Goal: Information Seeking & Learning: Find specific fact

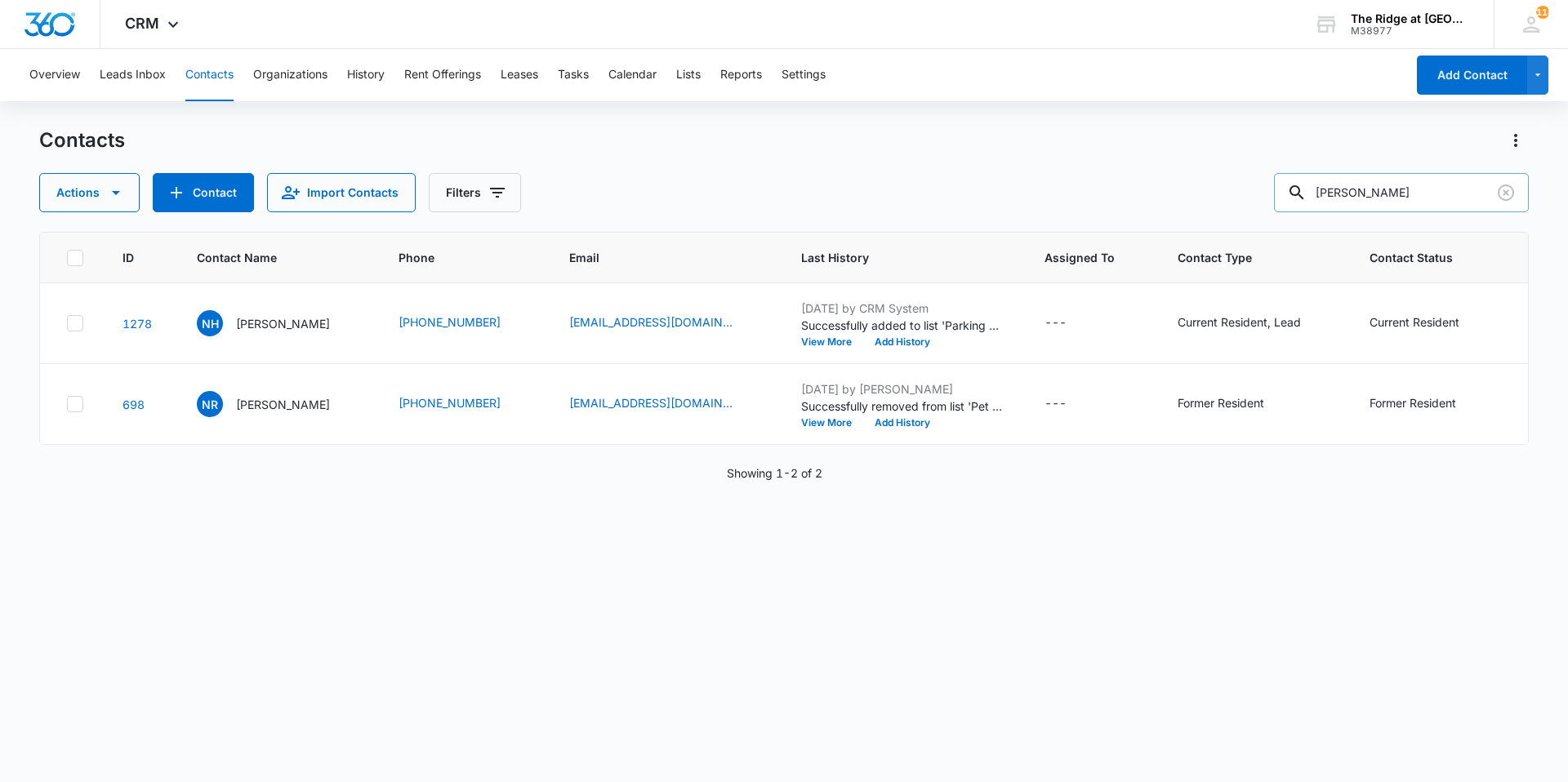
drag, startPoint x: 1373, startPoint y: 187, endPoint x: 1294, endPoint y: 193, distance: 79.2
click at [1294, 193] on input "nora" at bounding box center [1401, 193] width 255 height 39
type input "r"
type input "klasky"
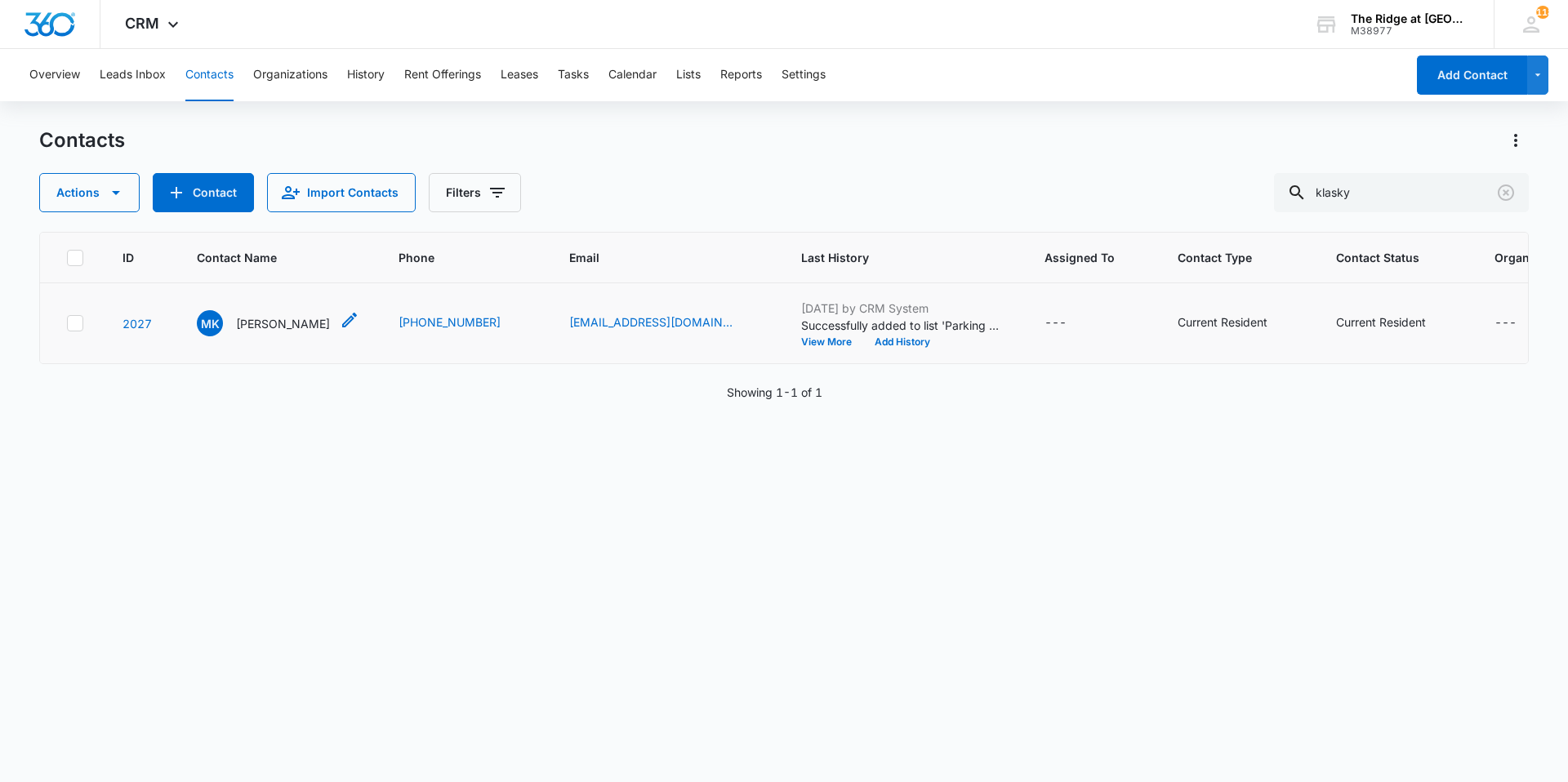
click at [276, 321] on p "Marie Klasky" at bounding box center [282, 323] width 93 height 17
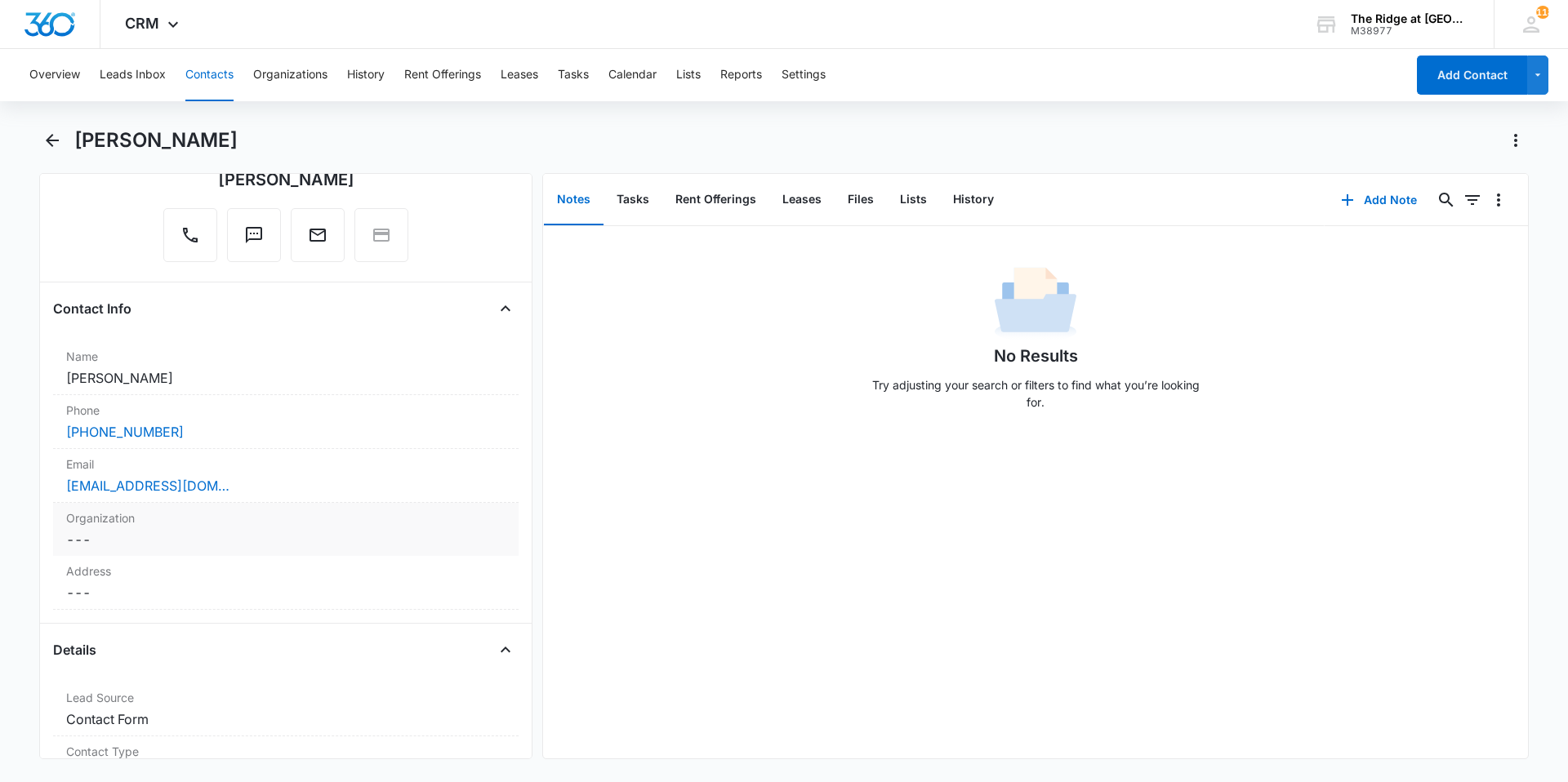
scroll to position [163, 0]
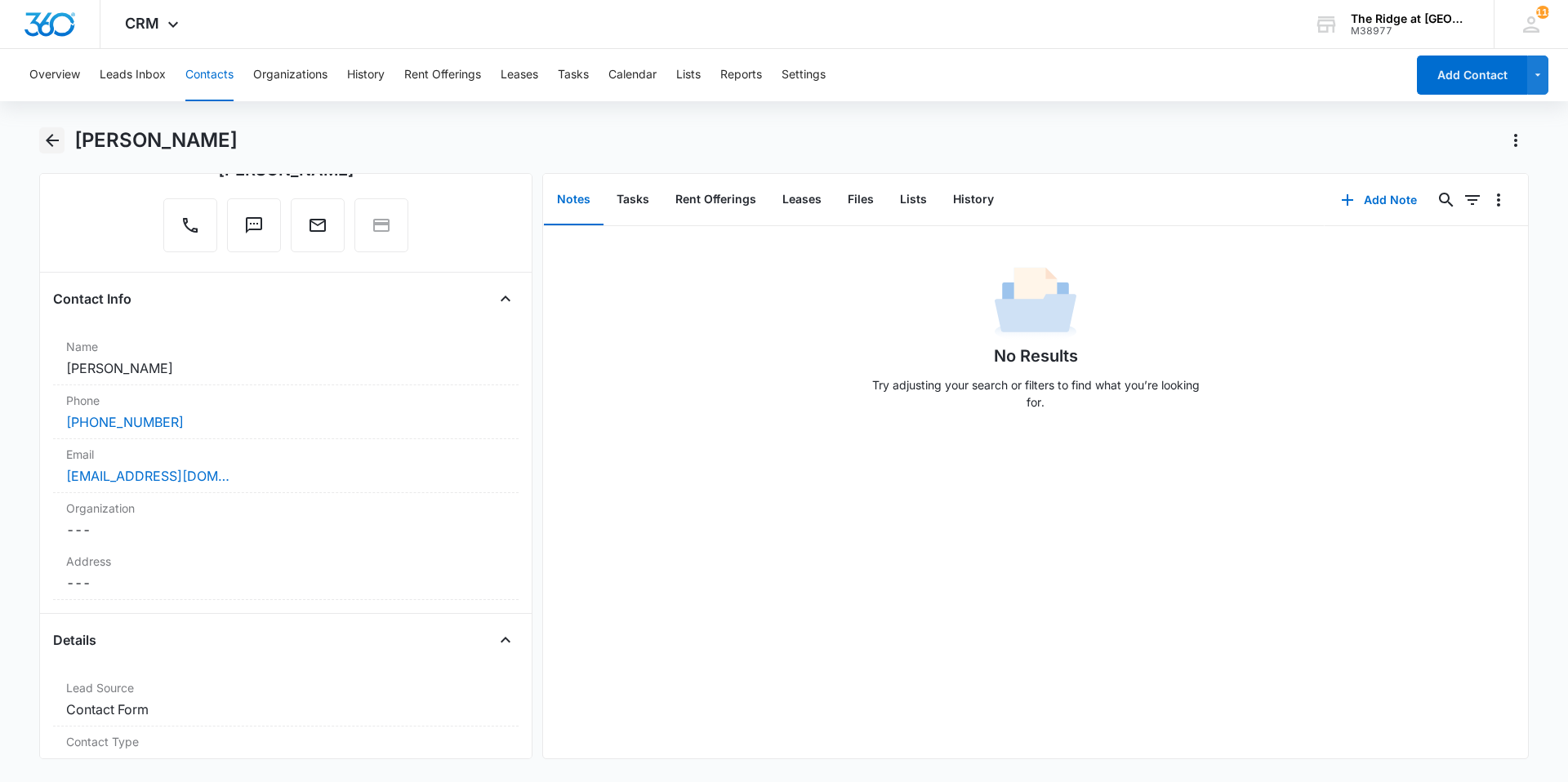
click at [48, 149] on icon "Back" at bounding box center [51, 140] width 20 height 20
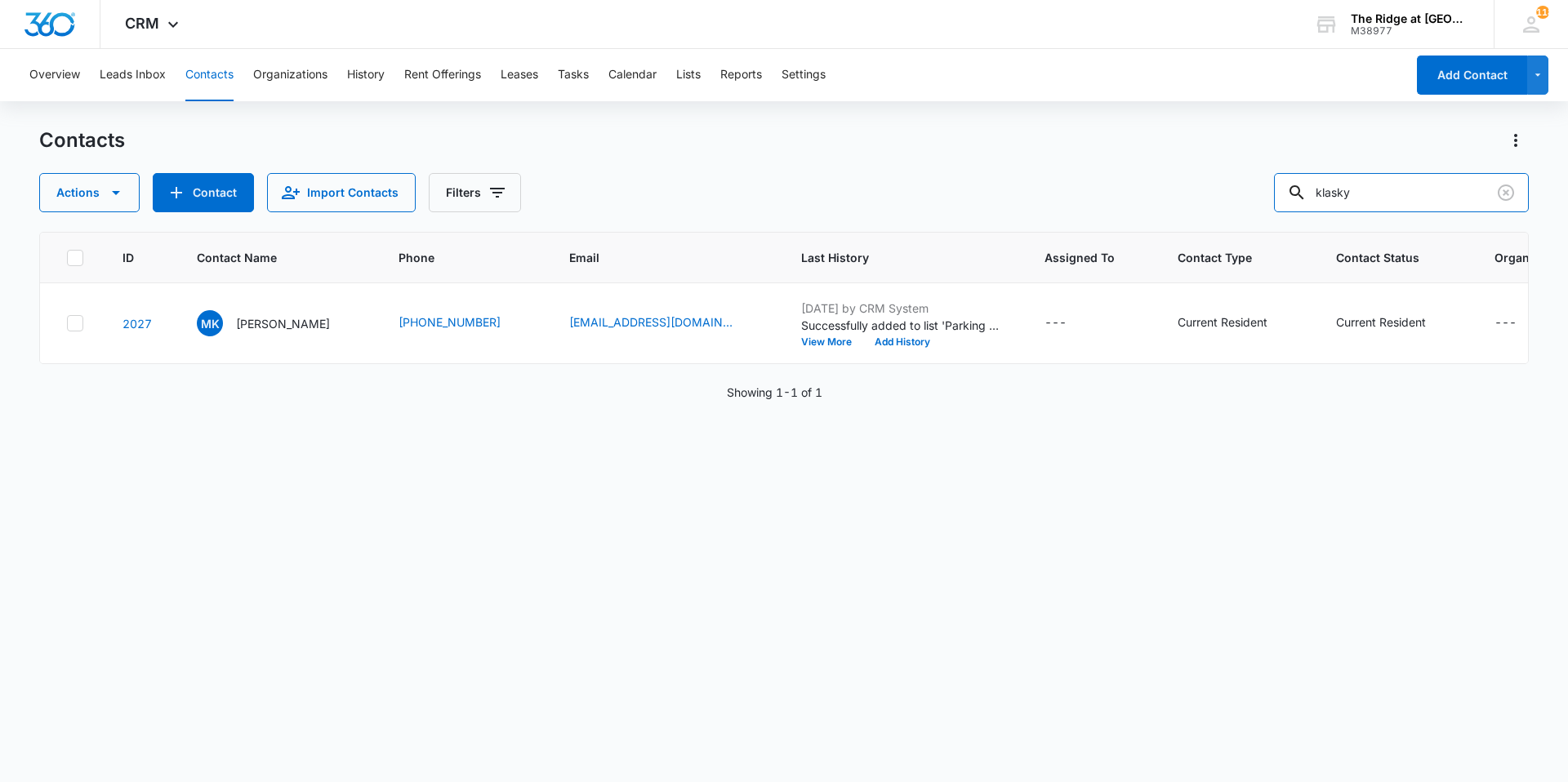
drag, startPoint x: 1366, startPoint y: 190, endPoint x: 1278, endPoint y: 186, distance: 88.1
click at [1290, 199] on input "klasky" at bounding box center [1401, 193] width 255 height 39
type input "bessie"
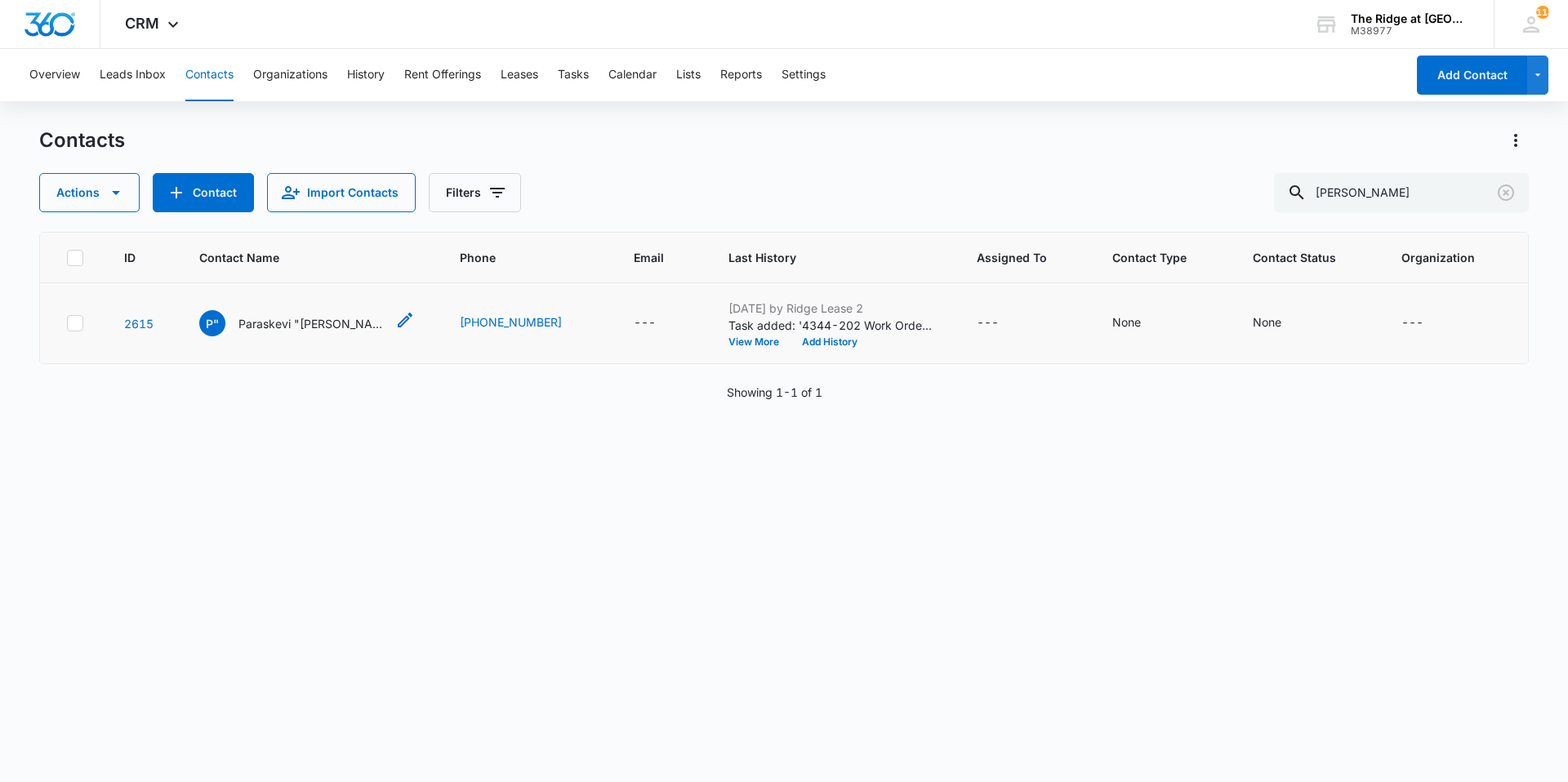
click at [294, 327] on p "Paraskevi "Bessie" Palmer" at bounding box center [311, 323] width 147 height 17
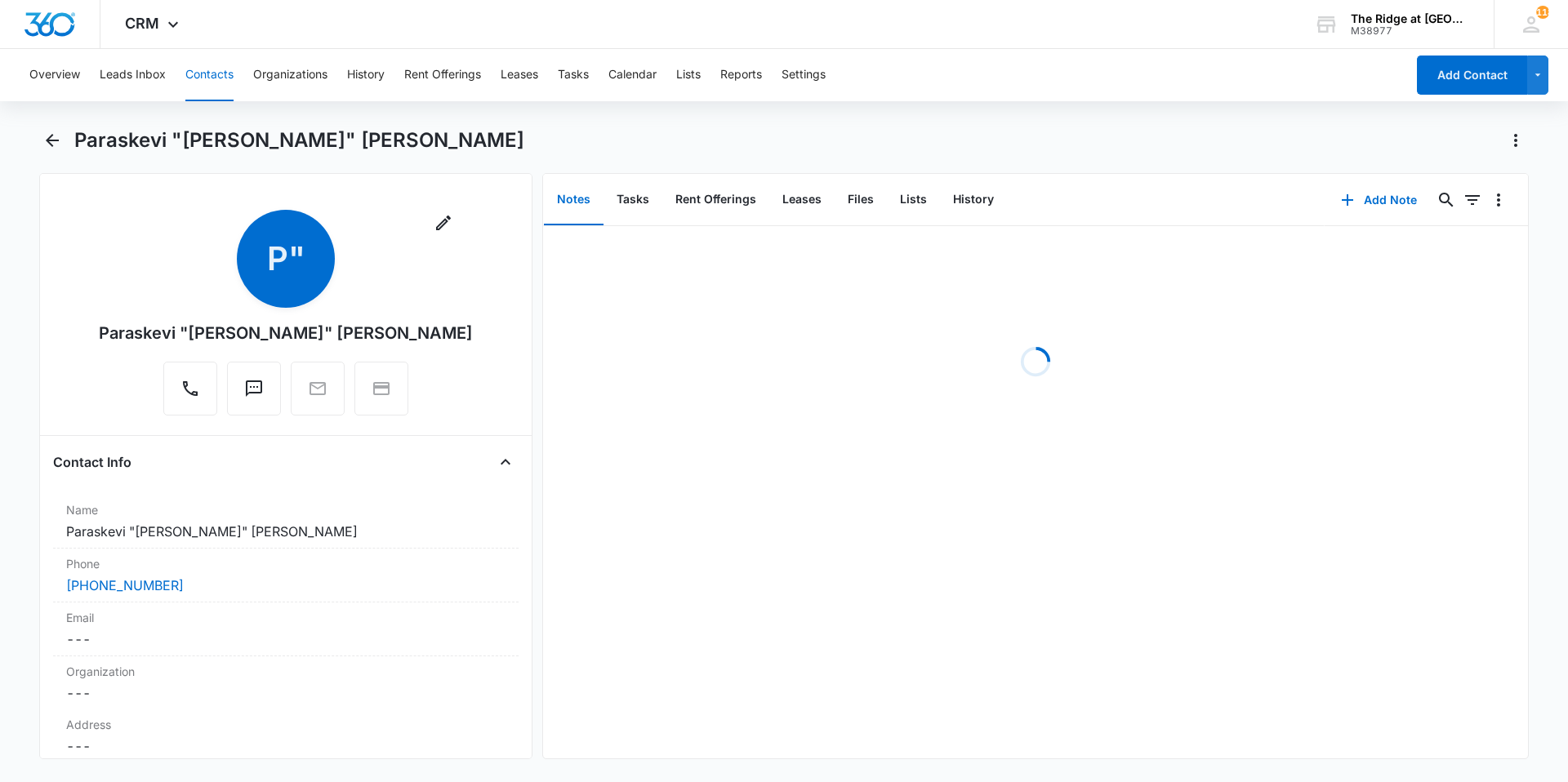
click at [437, 153] on div "Paraskevi "Bessie" Palmer" at bounding box center [784, 149] width 1489 height 45
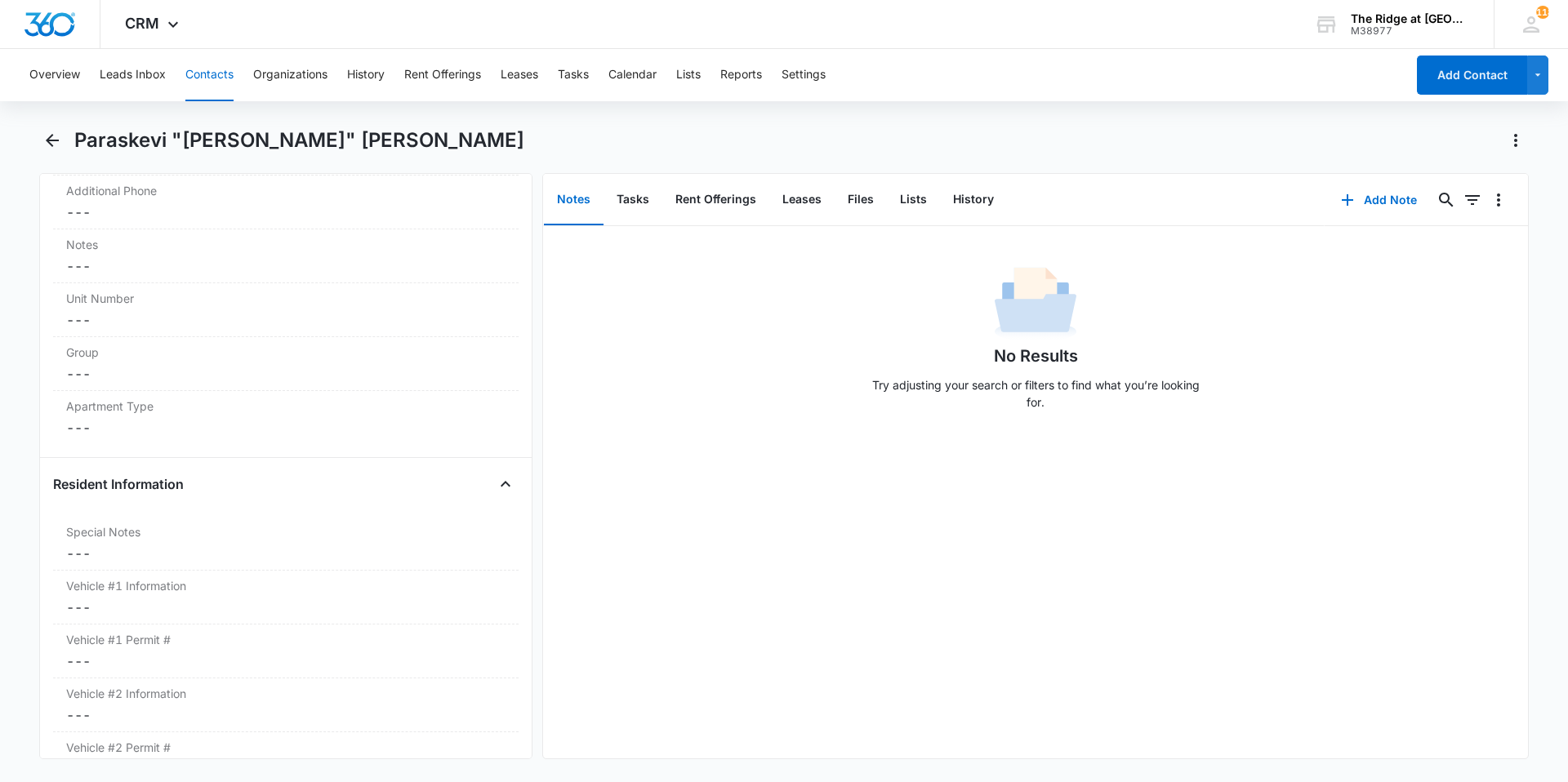
scroll to position [1061, 0]
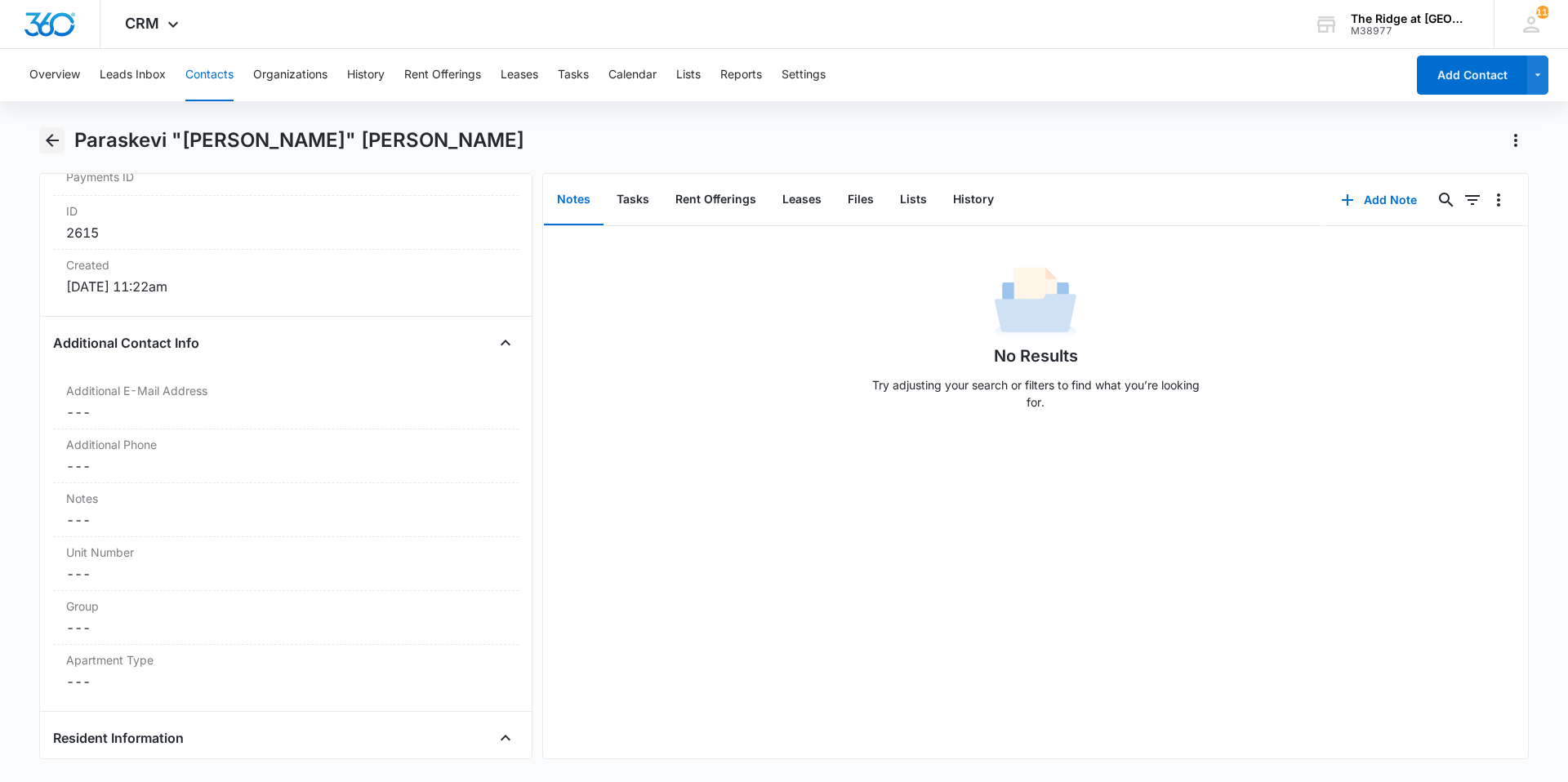
click at [50, 135] on icon "Back" at bounding box center [51, 140] width 20 height 20
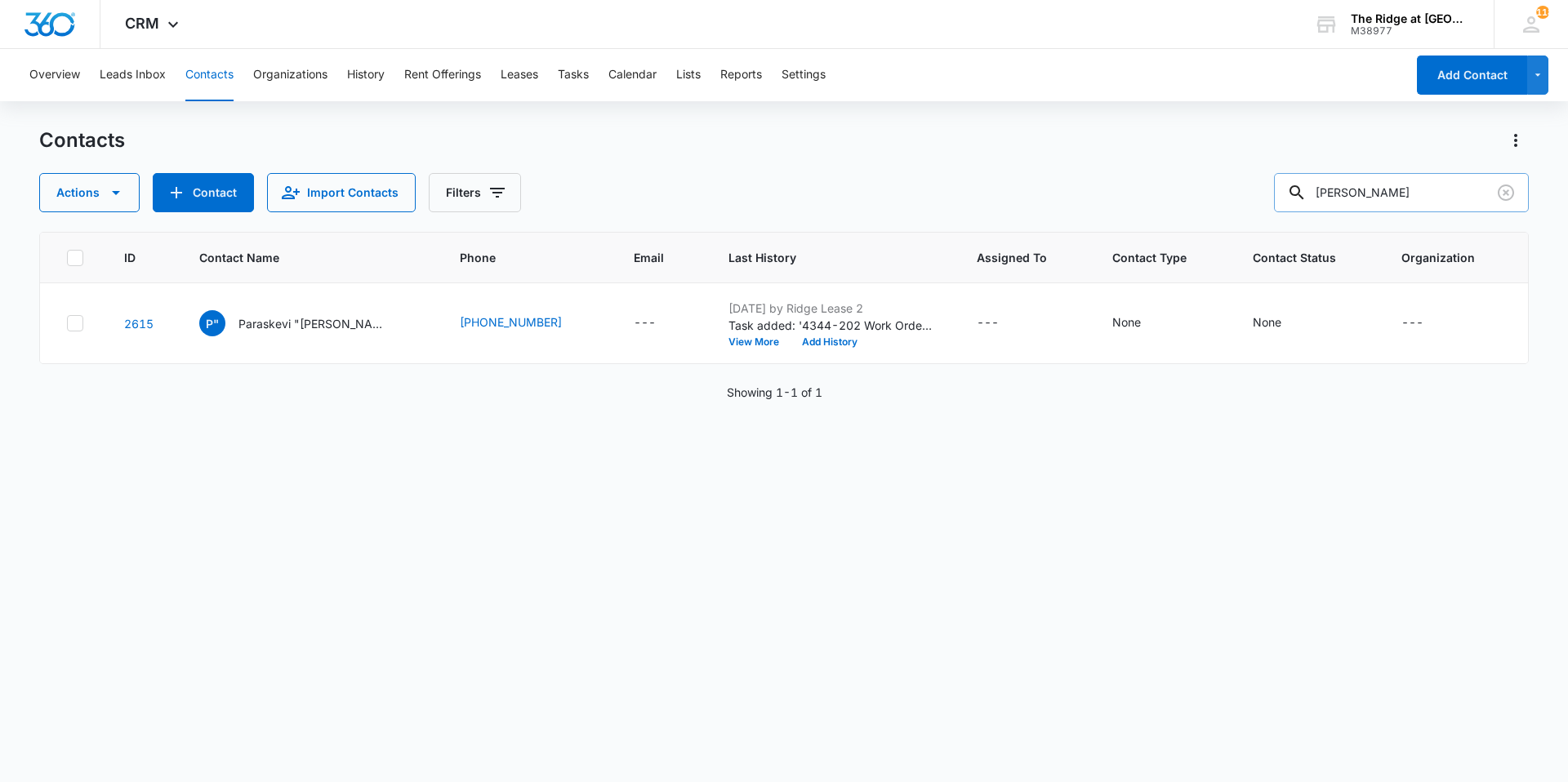
drag, startPoint x: 1366, startPoint y: 193, endPoint x: 1304, endPoint y: 194, distance: 62.0
click at [1308, 199] on div "bessie" at bounding box center [1401, 193] width 255 height 39
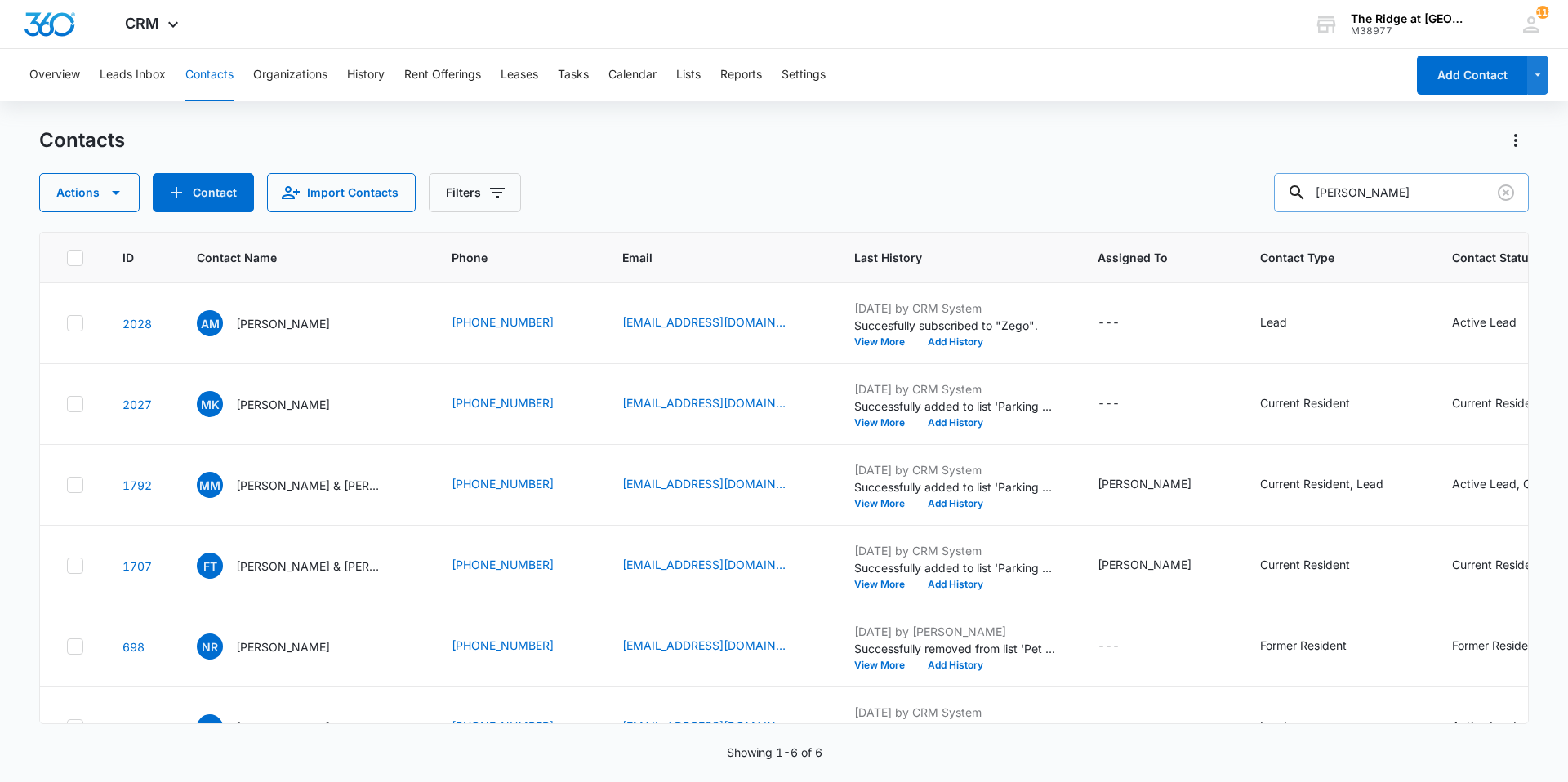
drag, startPoint x: 1362, startPoint y: 199, endPoint x: 1291, endPoint y: 198, distance: 71.0
click at [1292, 198] on input "marie" at bounding box center [1401, 193] width 255 height 39
type input "bessie"
